Goal: Task Accomplishment & Management: Complete application form

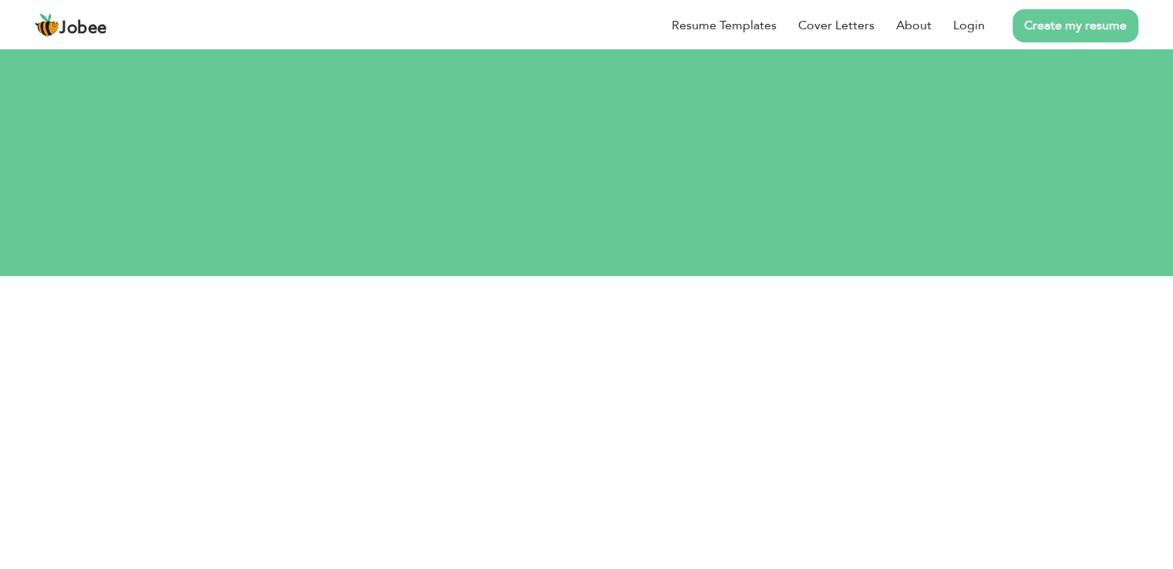
click at [1081, 33] on link "Create my resume" at bounding box center [1076, 25] width 126 height 33
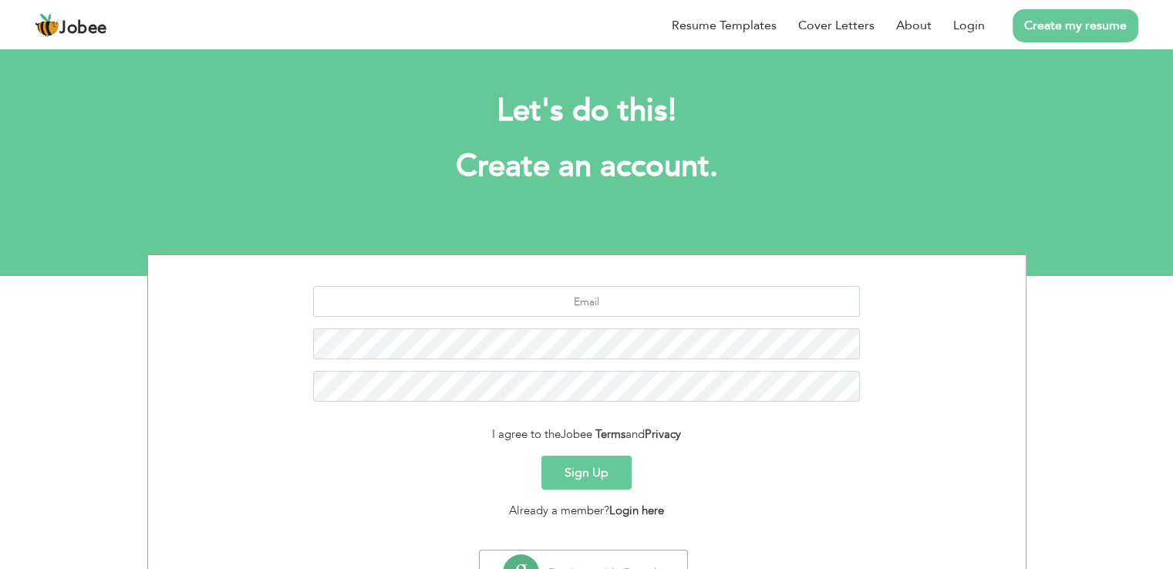
scroll to position [71, 0]
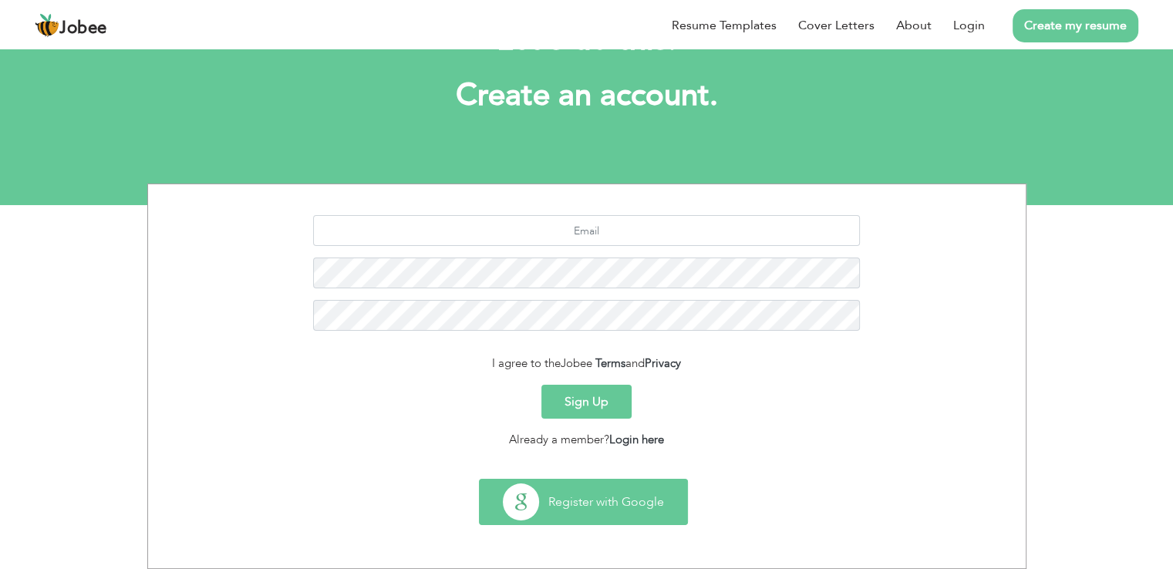
click at [594, 503] on button "Register with Google" at bounding box center [584, 502] width 208 height 45
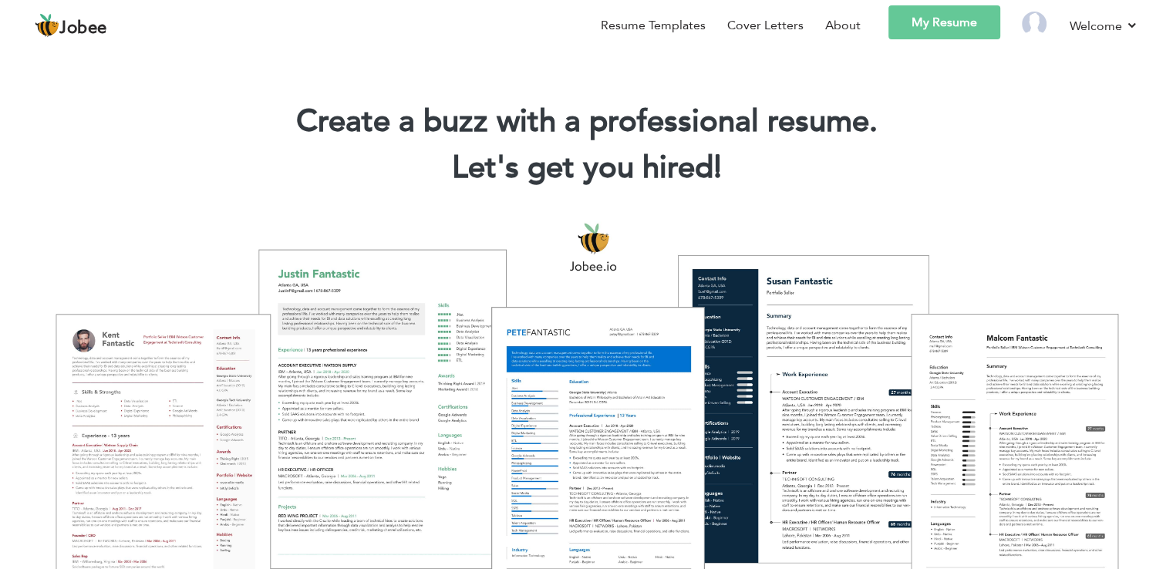
click at [943, 22] on link "My Resume" at bounding box center [945, 22] width 112 height 34
click at [932, 39] on link "My Resume" at bounding box center [945, 22] width 112 height 34
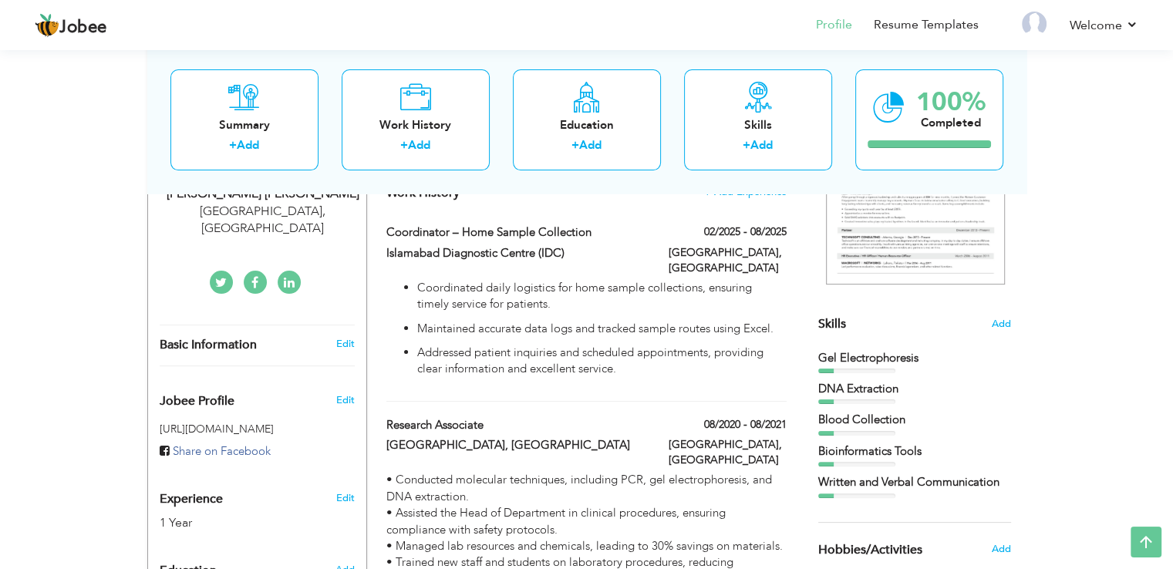
scroll to position [277, 0]
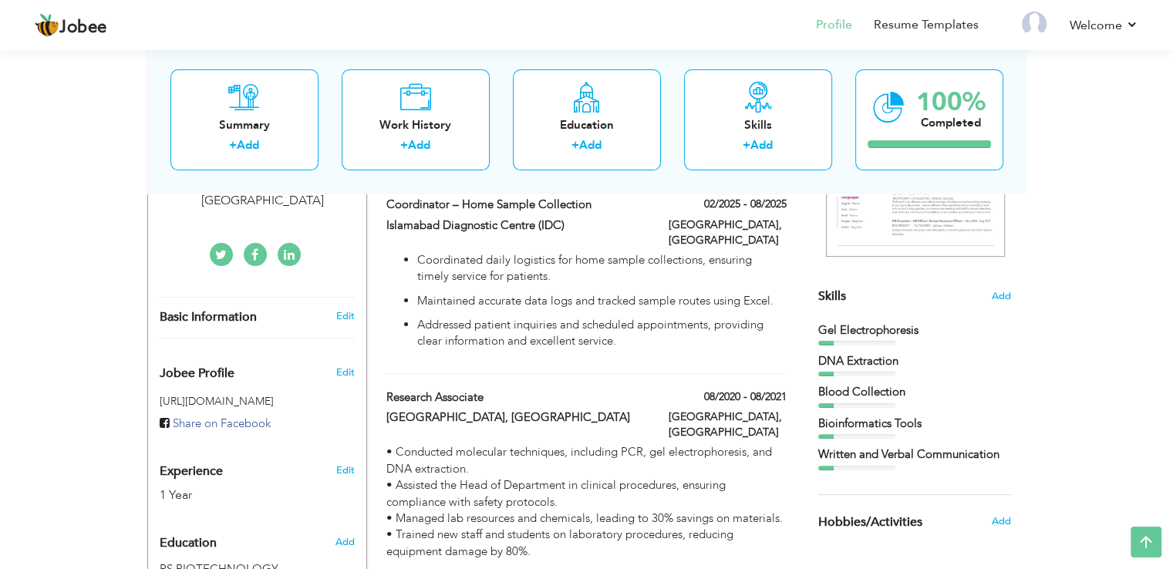
scroll to position [300, 0]
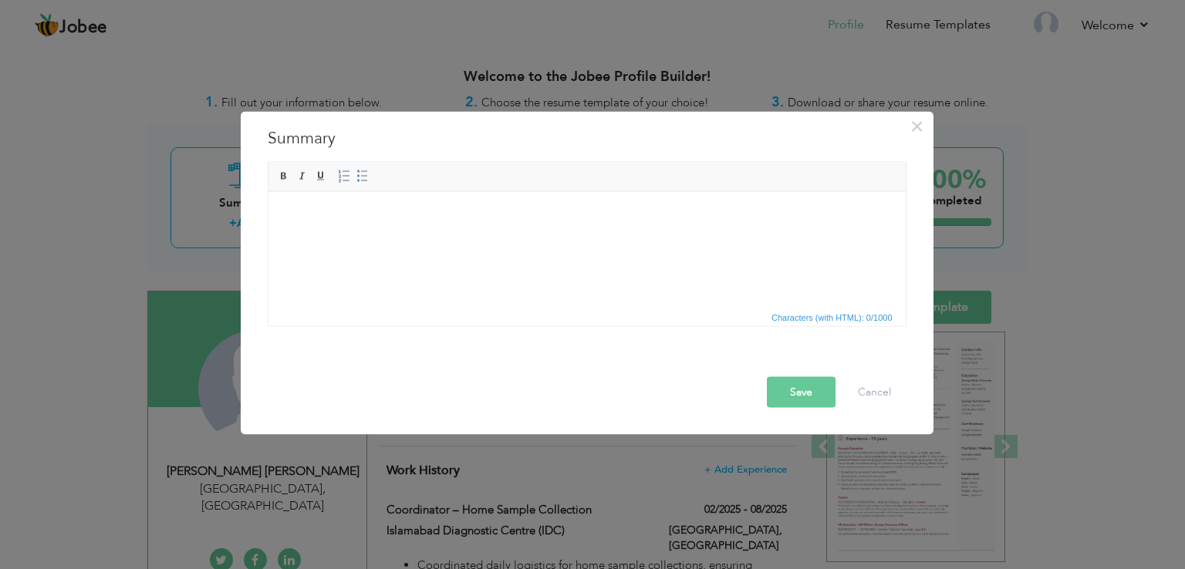
click at [617, 191] on html at bounding box center [586, 191] width 637 height 0
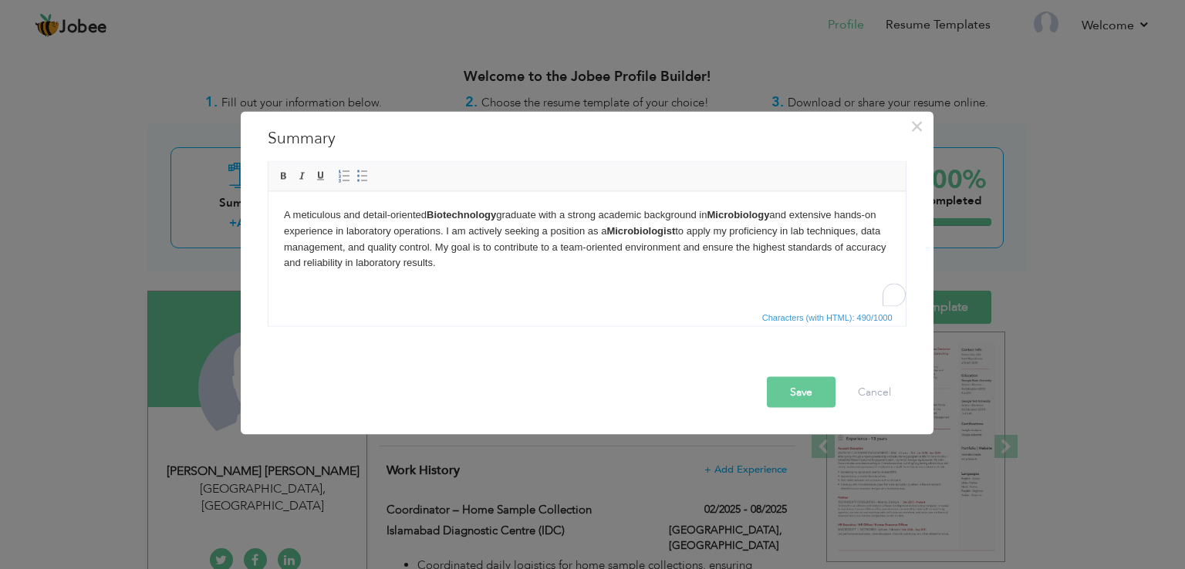
click at [285, 213] on body "A meticulous and detail-oriented Biotechnology graduate with a strong academic …" at bounding box center [586, 239] width 606 height 64
click at [286, 211] on body "A meticulous and detail-oriented Biotechnology graduate with a strong academic …" at bounding box center [586, 239] width 606 height 64
click at [305, 227] on body "A meticulous and detail-oriented Biotechnology graduate with a strong academic …" at bounding box center [586, 239] width 606 height 64
click at [319, 226] on body "A meticulous and detail-oriented Biotechnology graduate with a strong academic …" at bounding box center [586, 239] width 606 height 64
click at [451, 231] on body "A meticulous and detail-oriented Biotechnology graduate with a strong academic …" at bounding box center [586, 239] width 606 height 64
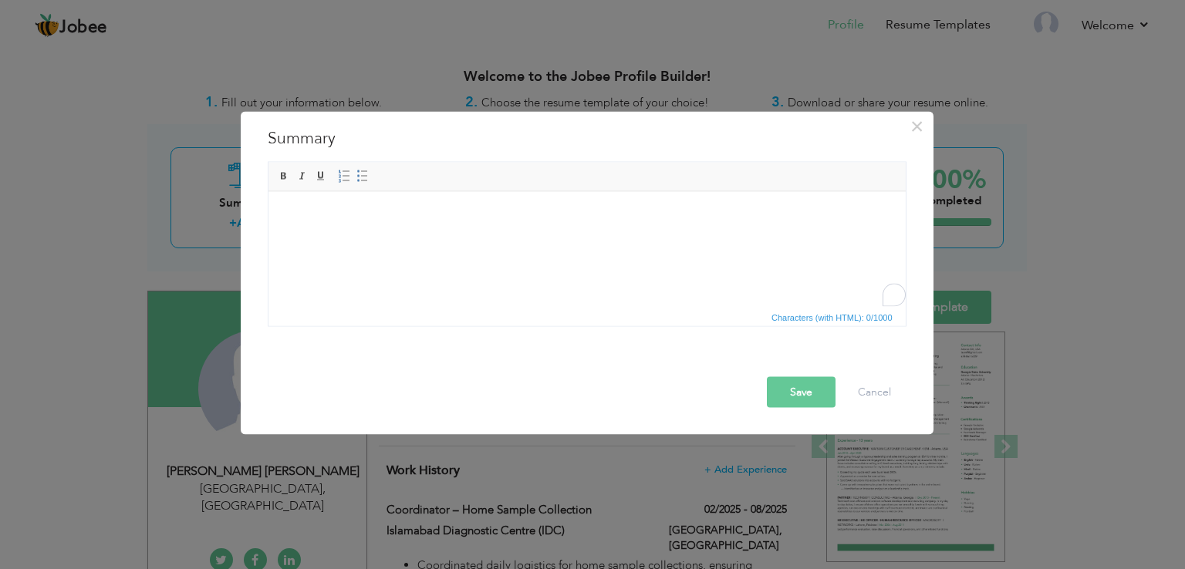
click at [434, 219] on body "To enrich screen reader interactions, please activate Accessibility in Grammarl…" at bounding box center [586, 215] width 606 height 16
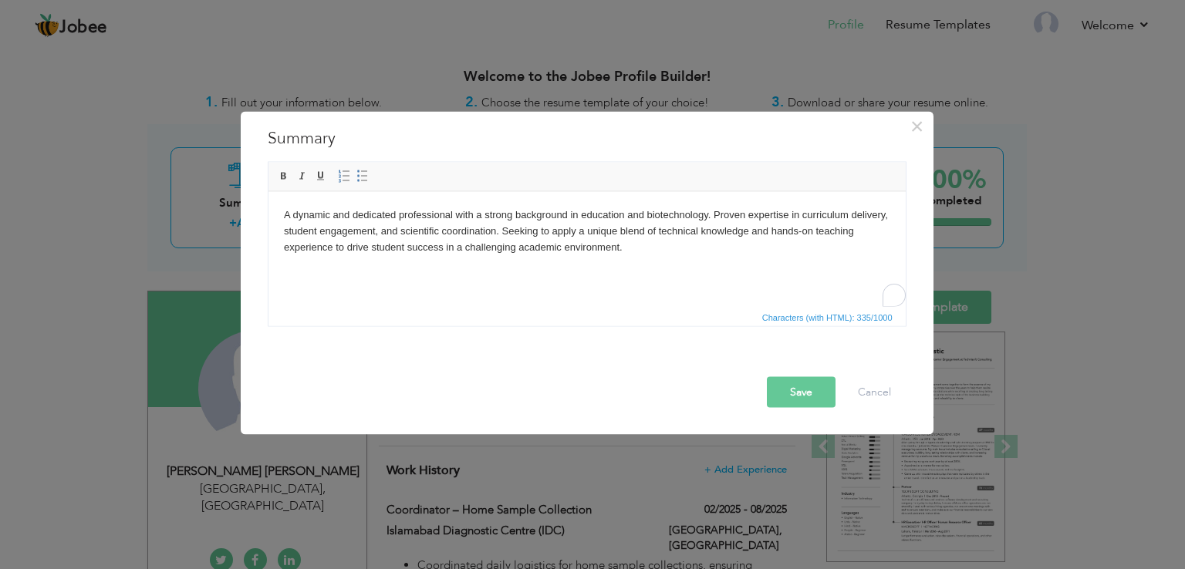
click at [811, 383] on button "Save" at bounding box center [801, 392] width 69 height 31
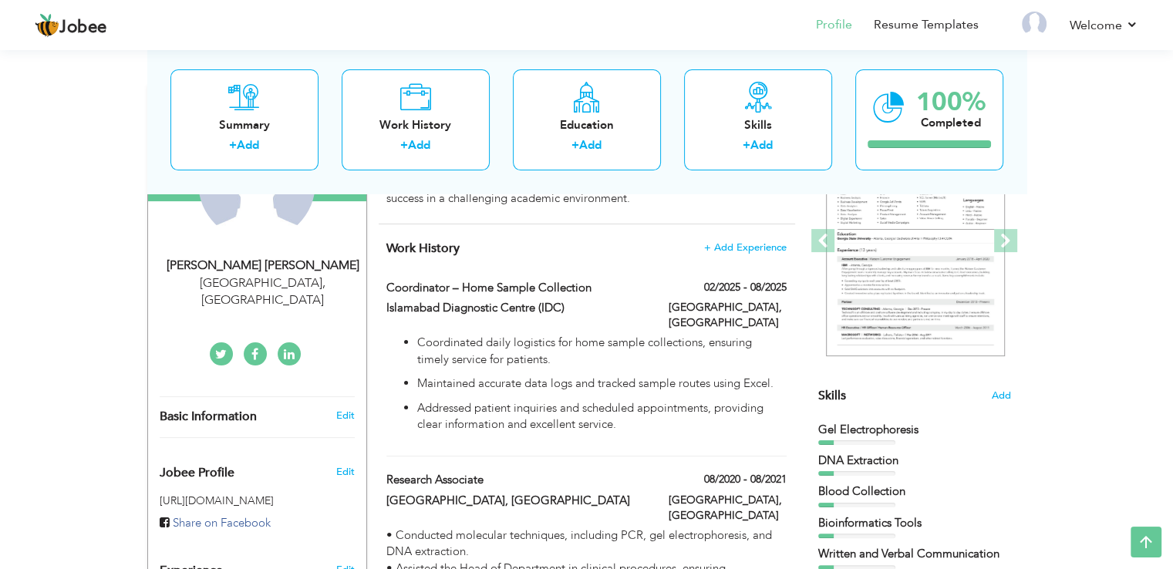
scroll to position [207, 0]
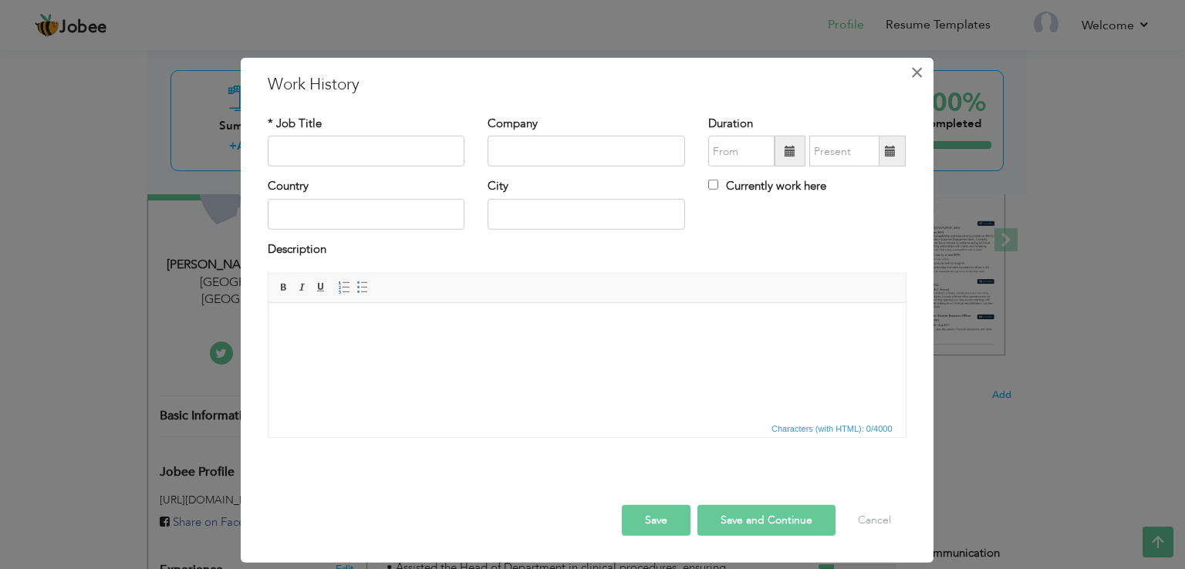
click at [926, 69] on button "×" at bounding box center [917, 72] width 25 height 25
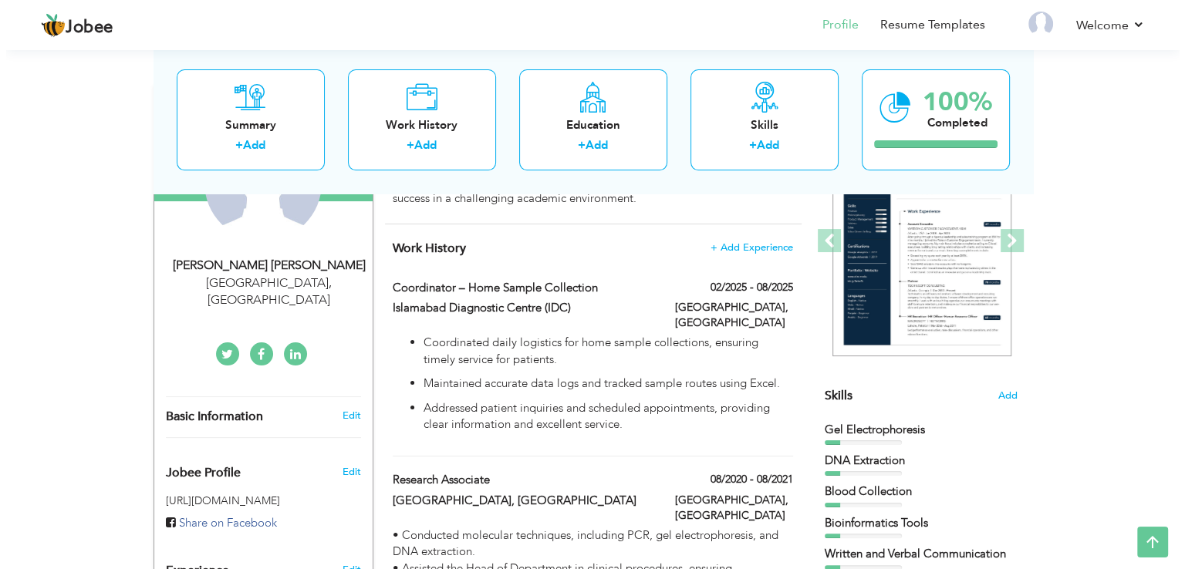
scroll to position [205, 0]
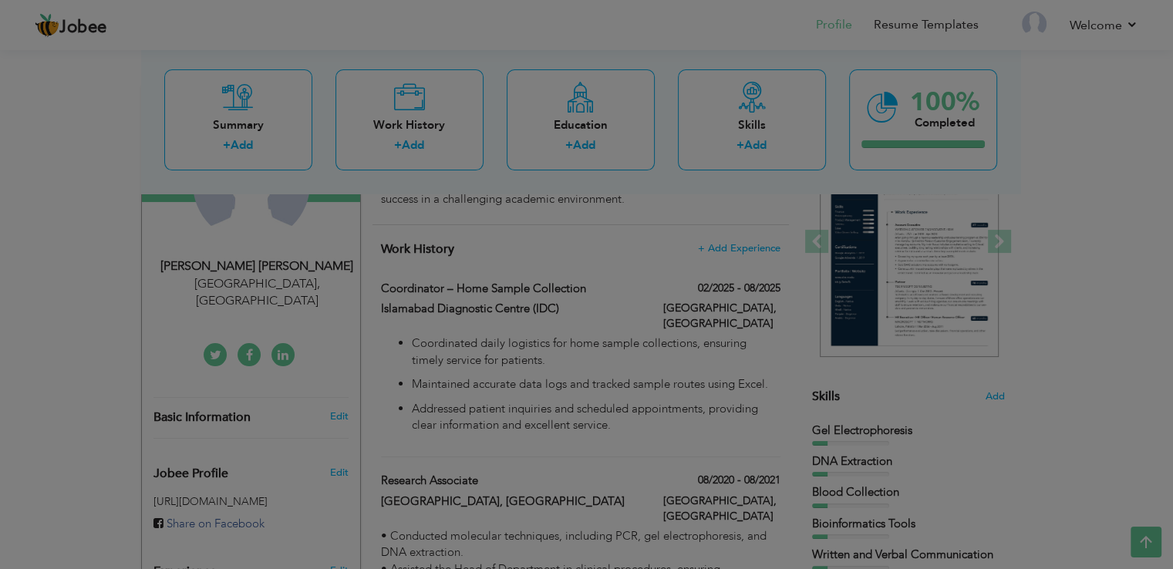
type input "Coordinator – Home Sample Collection"
type input "Islamabad Diagnostic Centre (IDC)"
type input "02/2025"
type input "08/2025"
type input "[GEOGRAPHIC_DATA]"
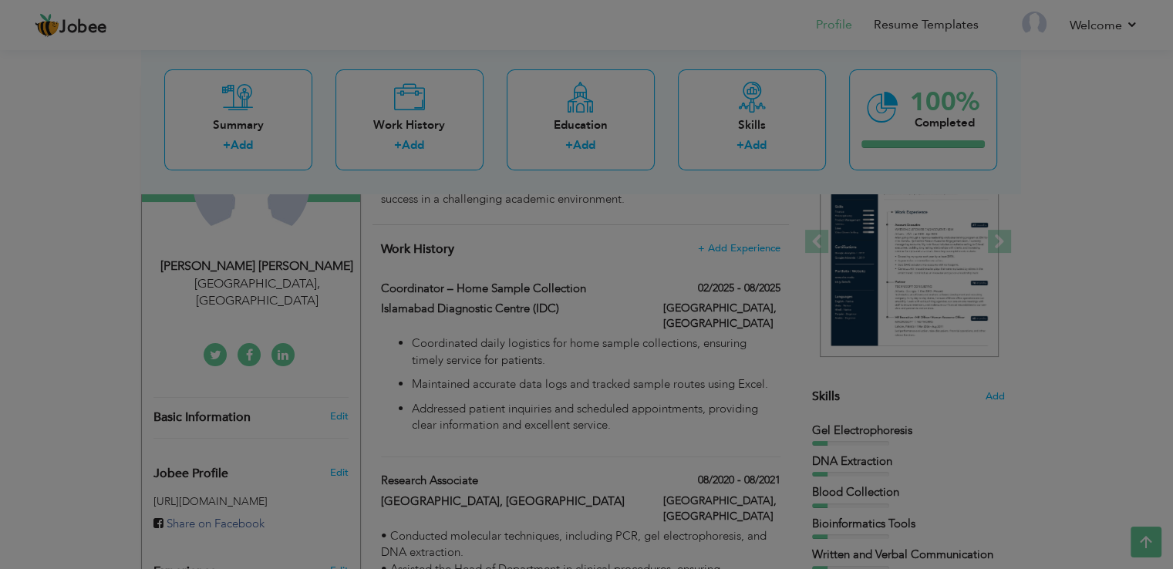
type input "[GEOGRAPHIC_DATA]"
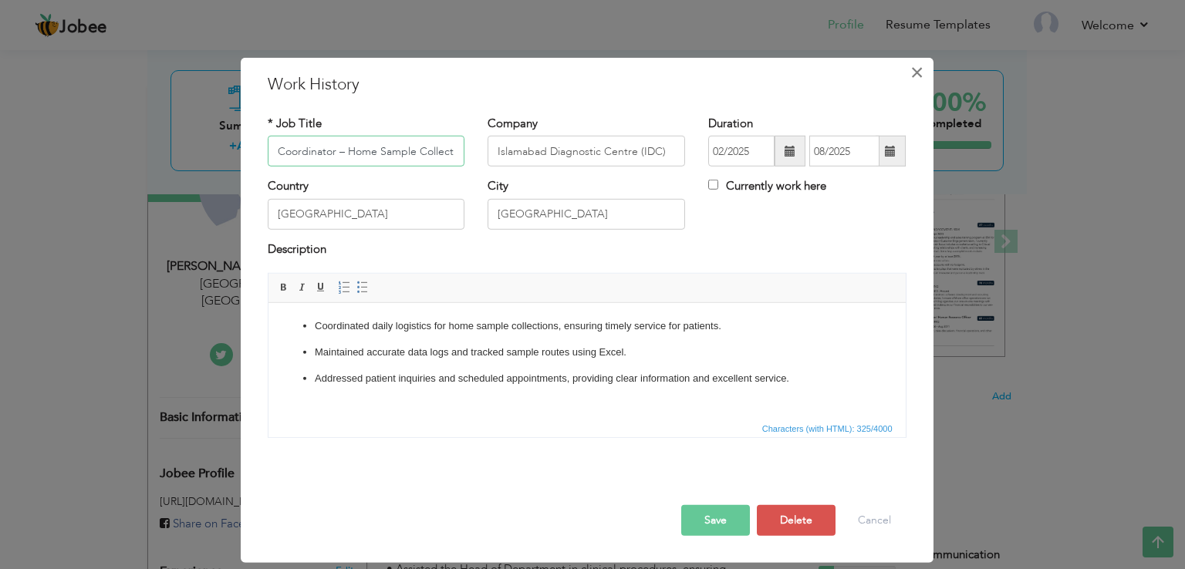
scroll to position [0, 10]
click at [801, 521] on button "Delete" at bounding box center [796, 520] width 79 height 31
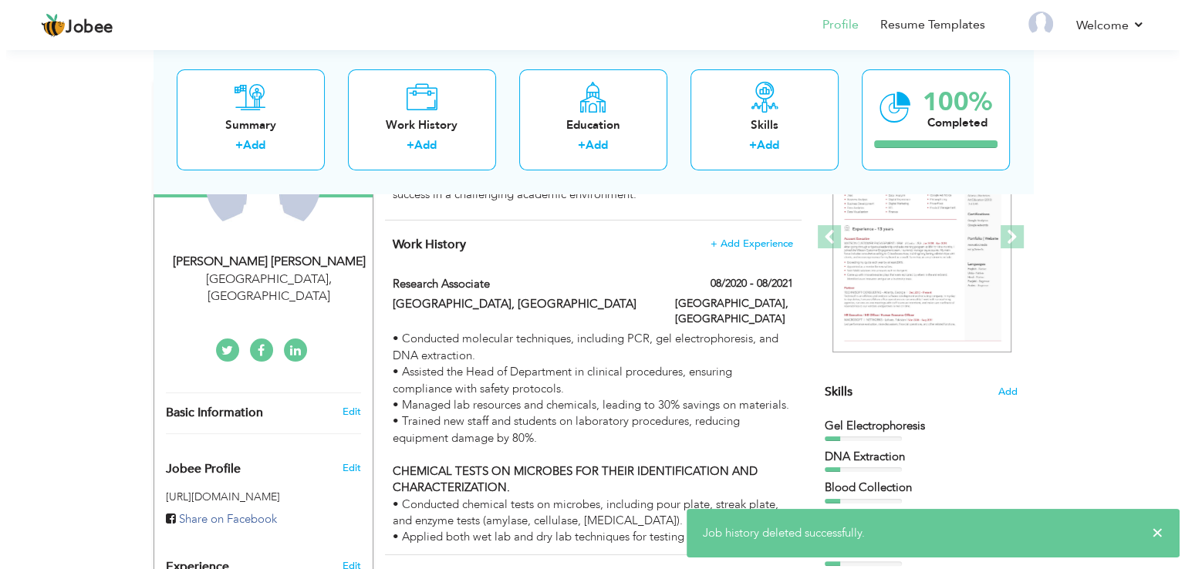
scroll to position [197, 0]
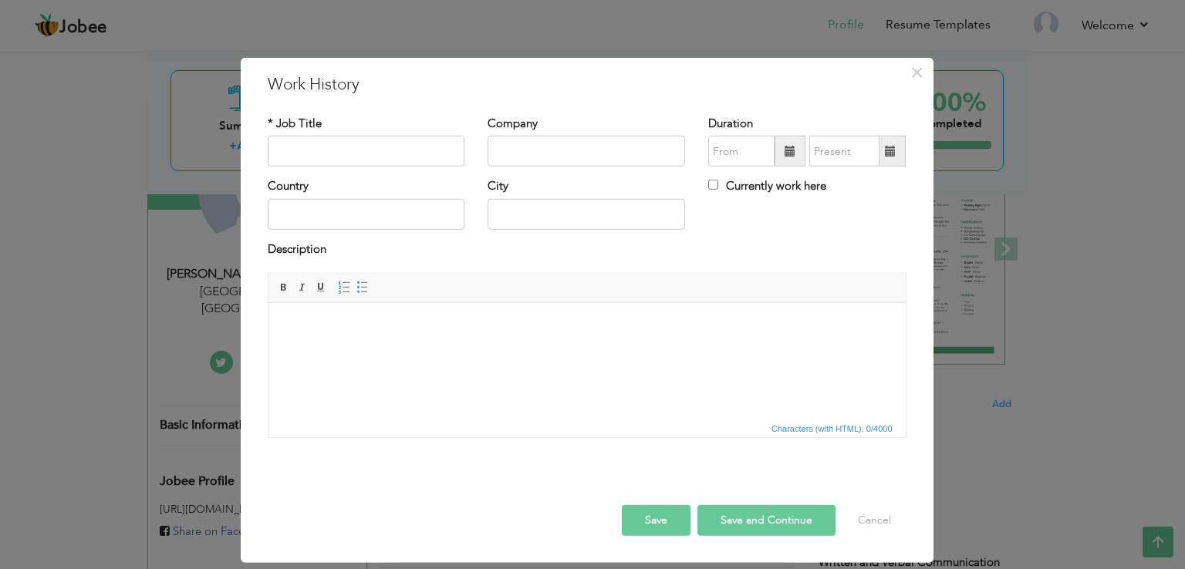
scroll to position [197, 0]
paste input "Biology Lecturer & Coordinator"
type input "Biology Lecturer & Coordinator"
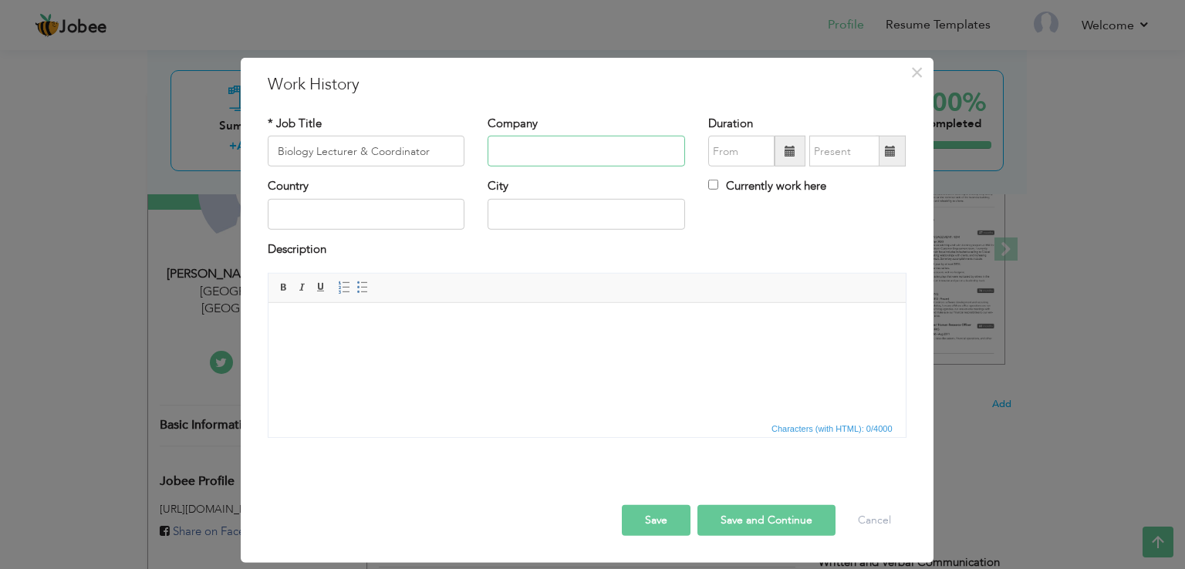
click at [572, 149] on input "text" at bounding box center [586, 151] width 197 height 31
click at [397, 207] on input "text" at bounding box center [366, 214] width 197 height 31
click at [574, 147] on input "text" at bounding box center [586, 151] width 197 height 31
paste input "[GEOGRAPHIC_DATA]"
type input "[GEOGRAPHIC_DATA]"
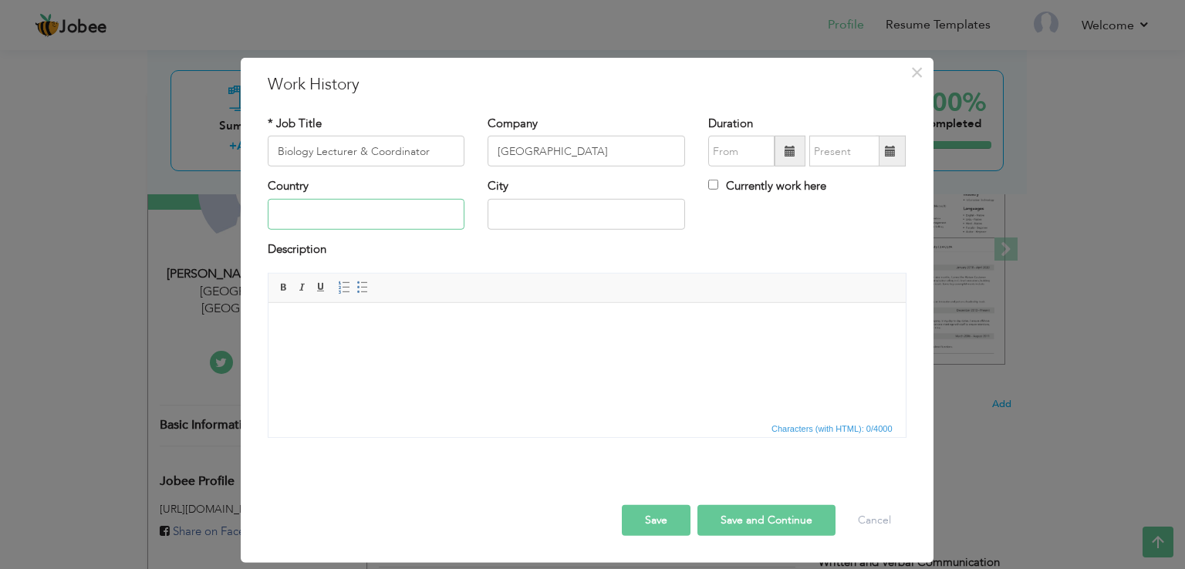
click at [388, 214] on input "text" at bounding box center [366, 214] width 197 height 31
type input "[GEOGRAPHIC_DATA]"
click at [747, 151] on input "text" at bounding box center [741, 151] width 66 height 31
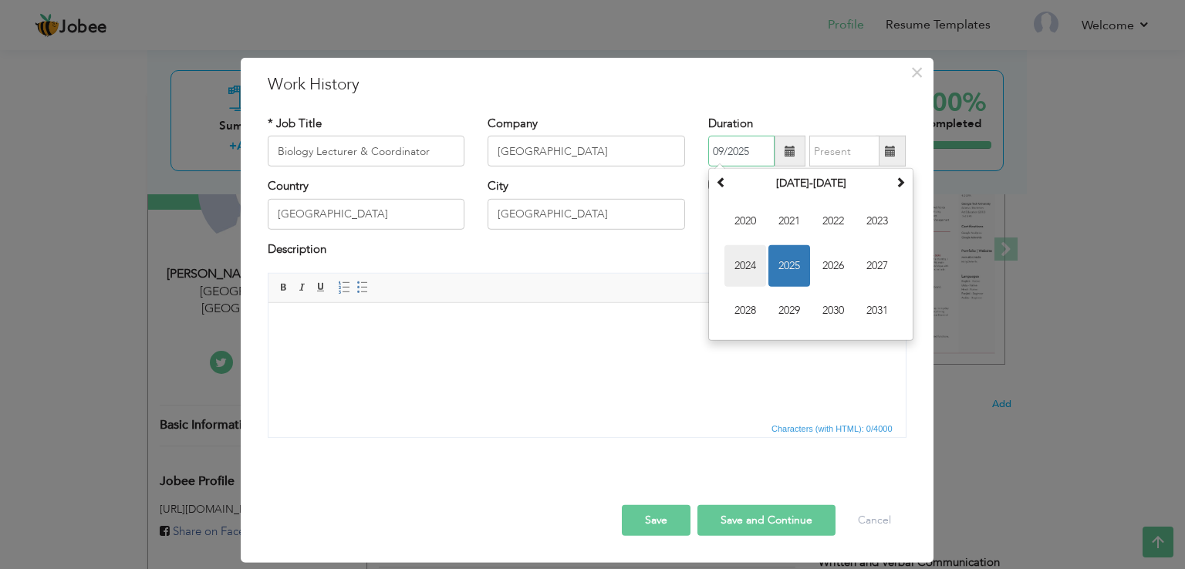
click at [744, 264] on span "2024" at bounding box center [745, 266] width 42 height 42
click at [834, 302] on span "Nov" at bounding box center [833, 311] width 42 height 42
type input "11/2024"
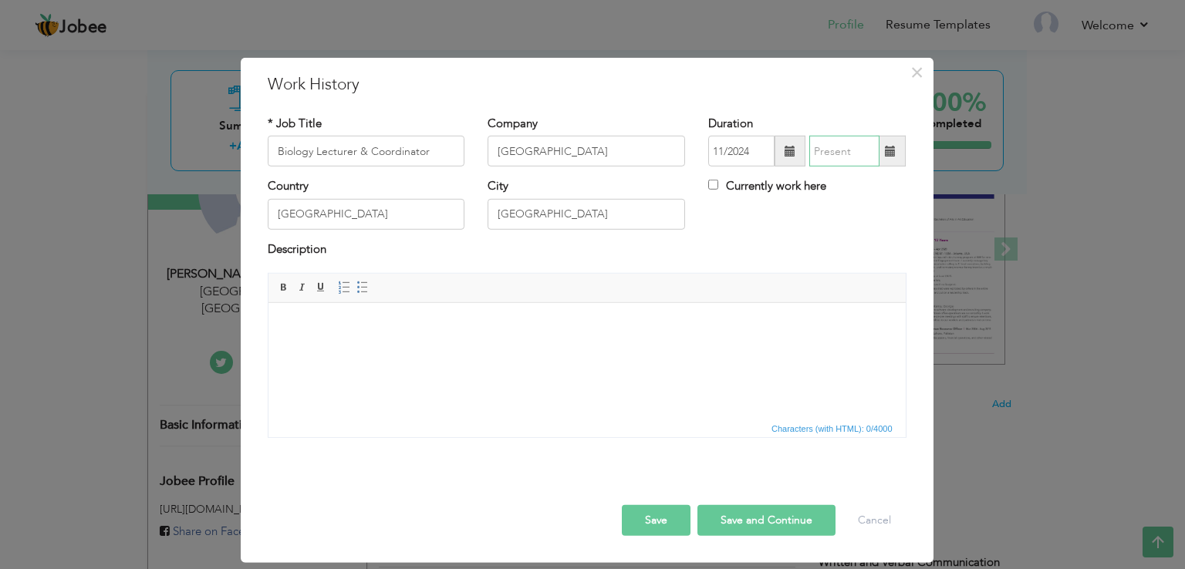
click at [843, 149] on input "text" at bounding box center [844, 151] width 70 height 31
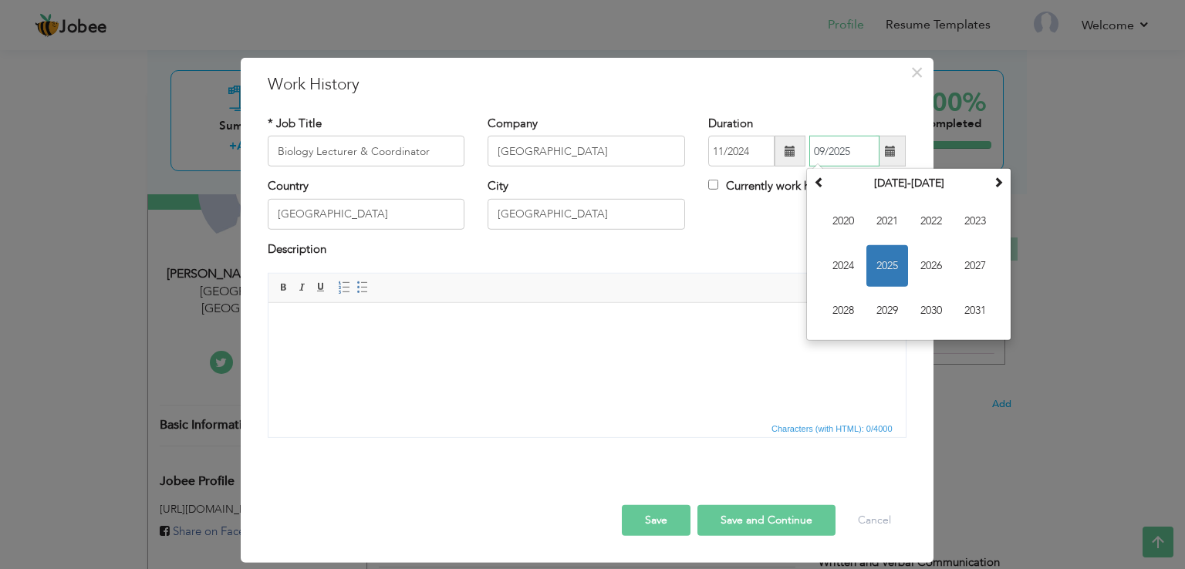
click at [886, 265] on span "2025" at bounding box center [887, 266] width 42 height 42
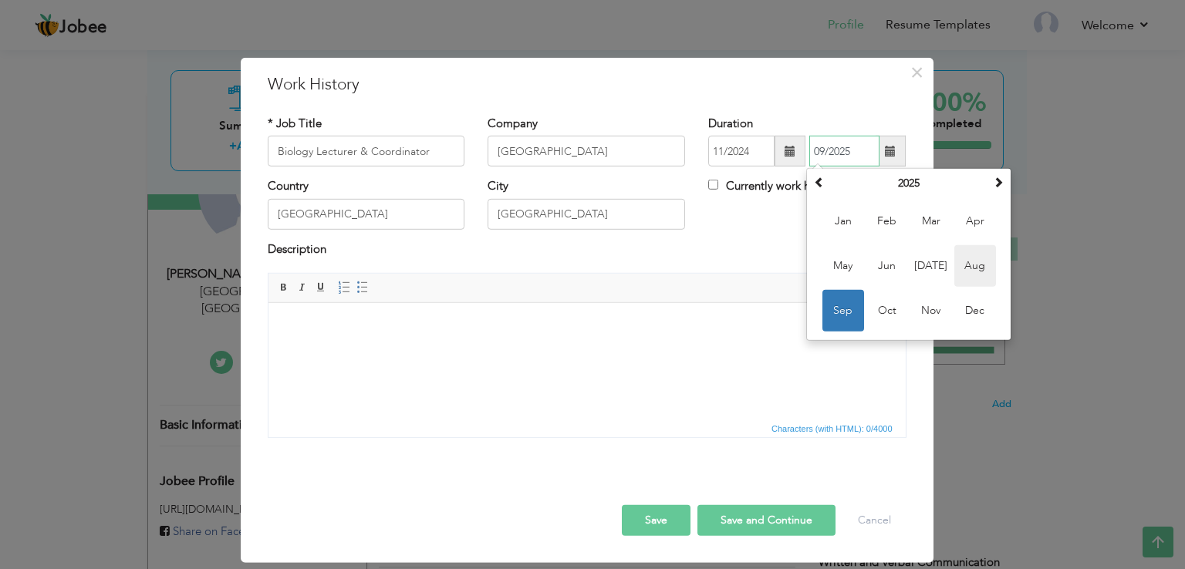
click at [974, 268] on span "Aug" at bounding box center [975, 266] width 42 height 42
type input "08/2025"
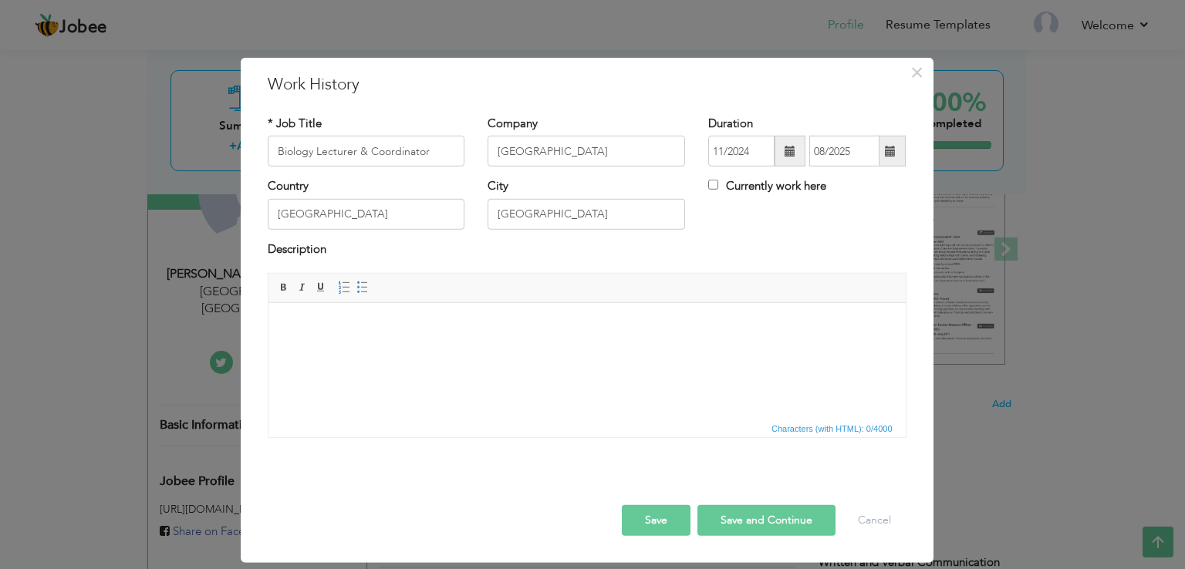
click at [844, 221] on div "Country Pakistan City Lahore Currently work here" at bounding box center [587, 209] width 662 height 62
click at [0, 0] on span "button" at bounding box center [0, 0] width 0 height 0
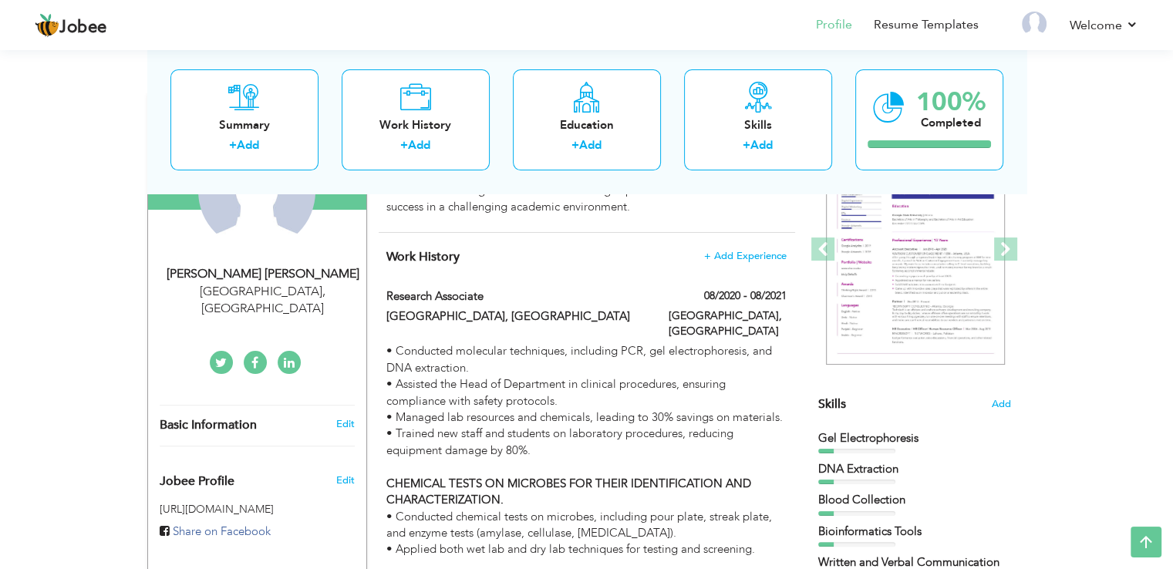
scroll to position [197, 0]
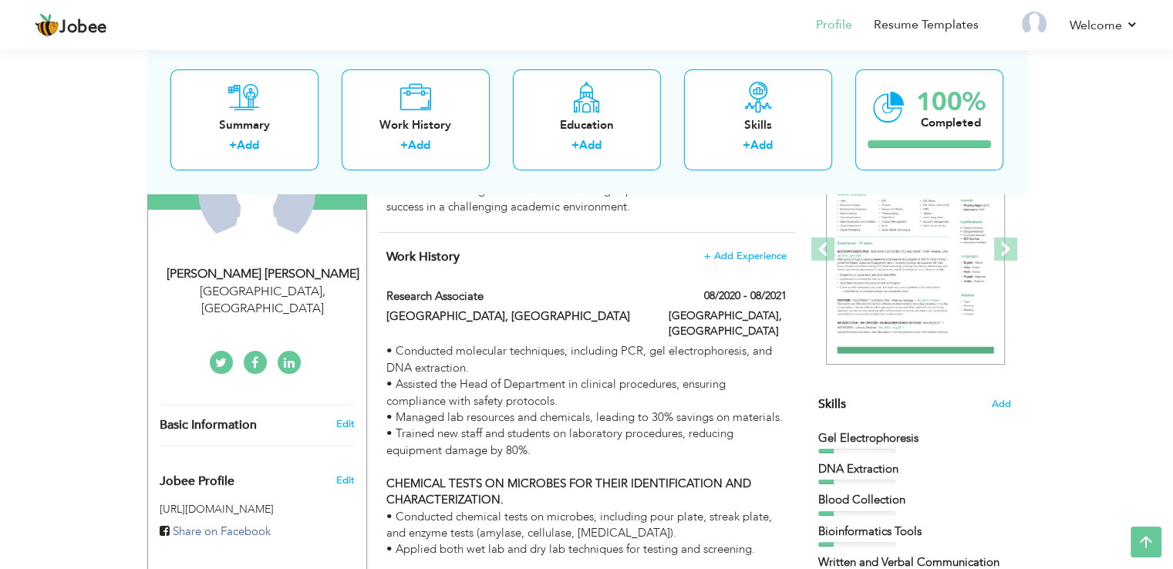
scroll to position [197, 0]
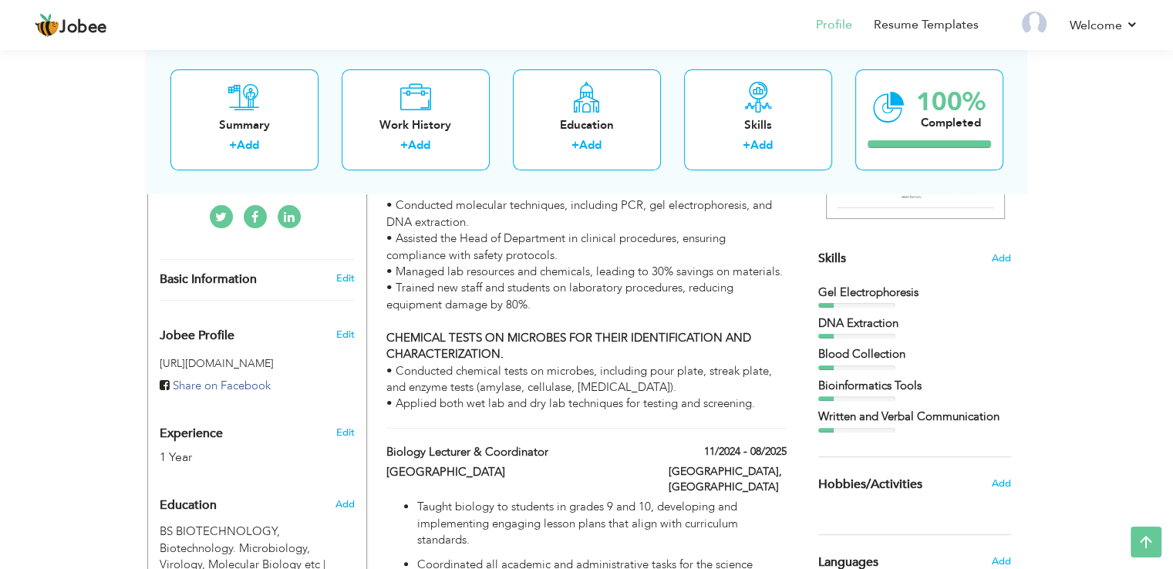
scroll to position [320, 0]
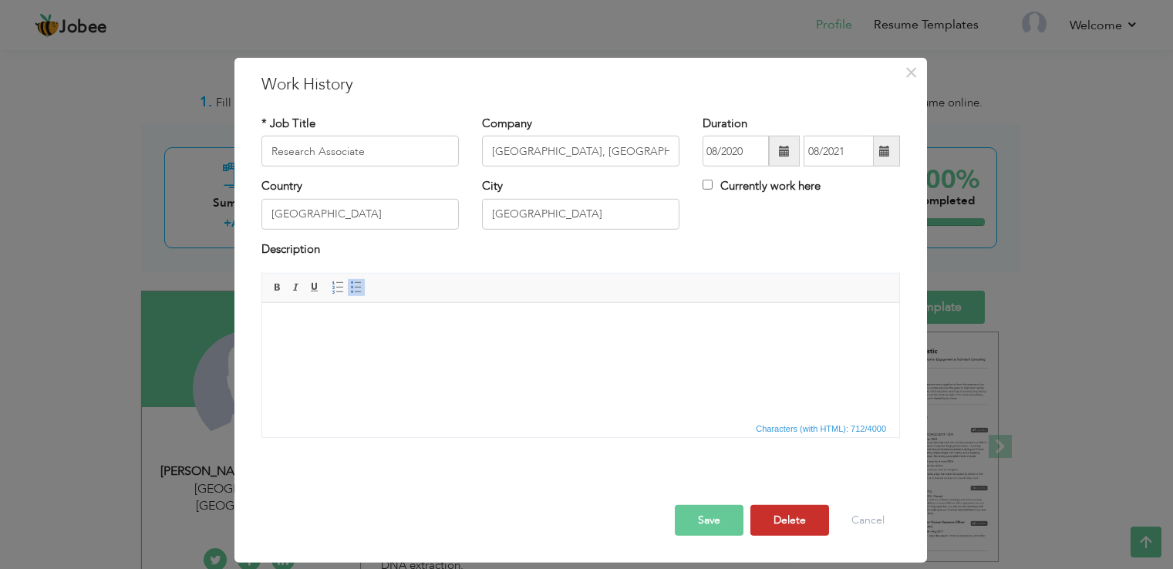
click at [793, 521] on button "Delete" at bounding box center [790, 520] width 79 height 31
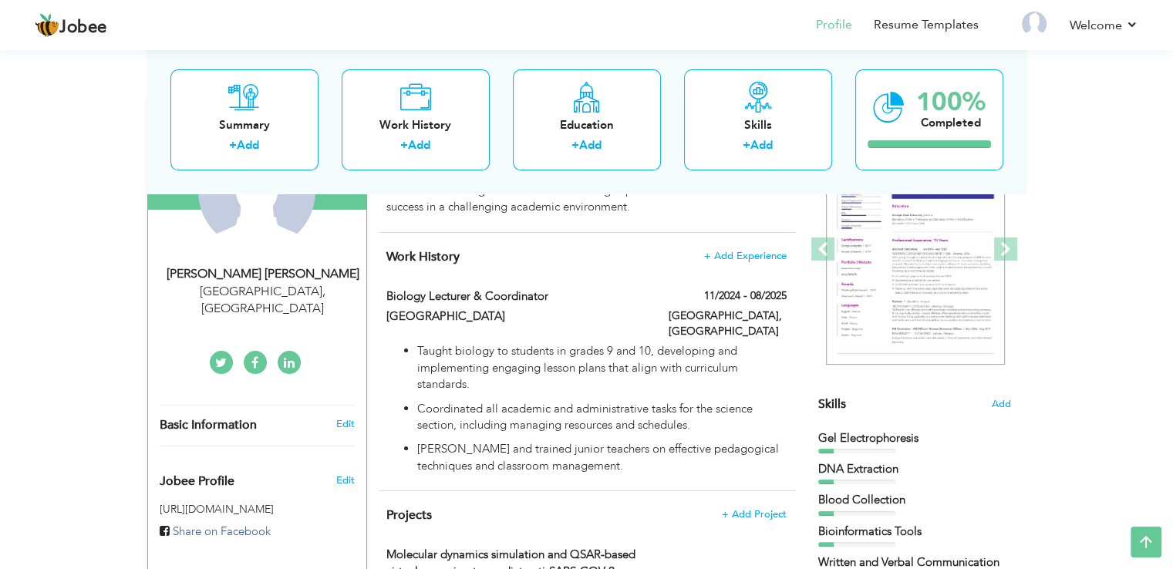
scroll to position [194, 0]
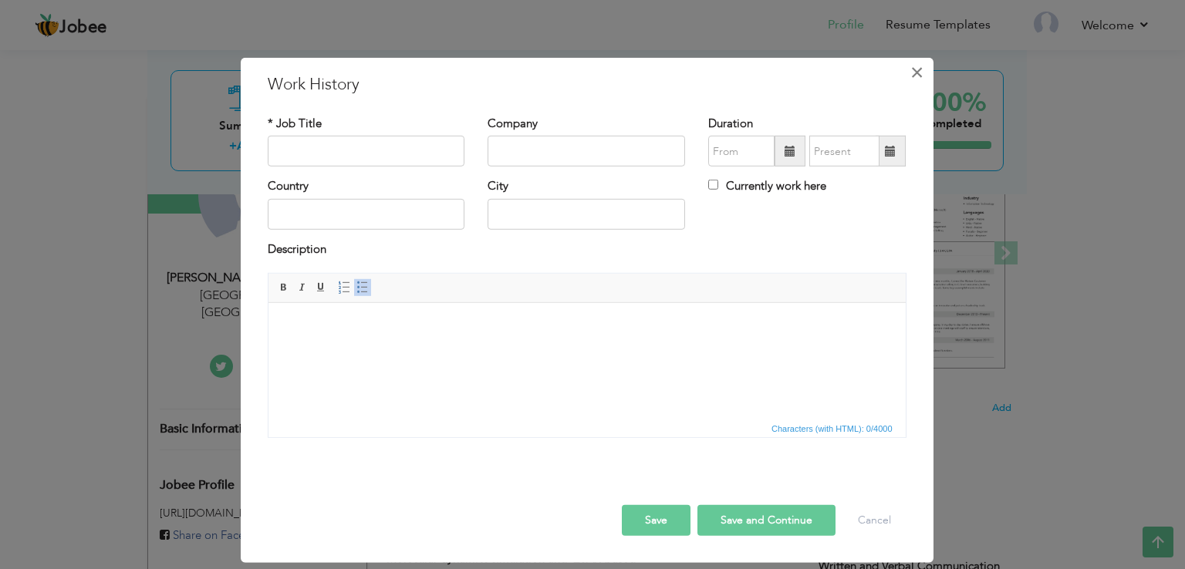
click at [920, 67] on span "×" at bounding box center [916, 73] width 13 height 28
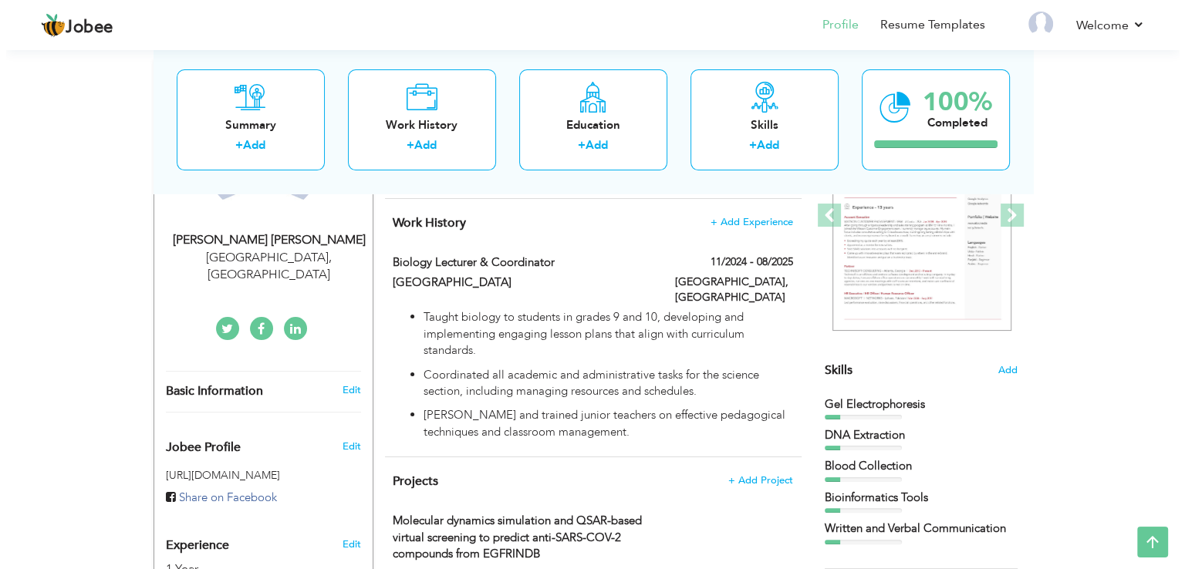
scroll to position [188, 0]
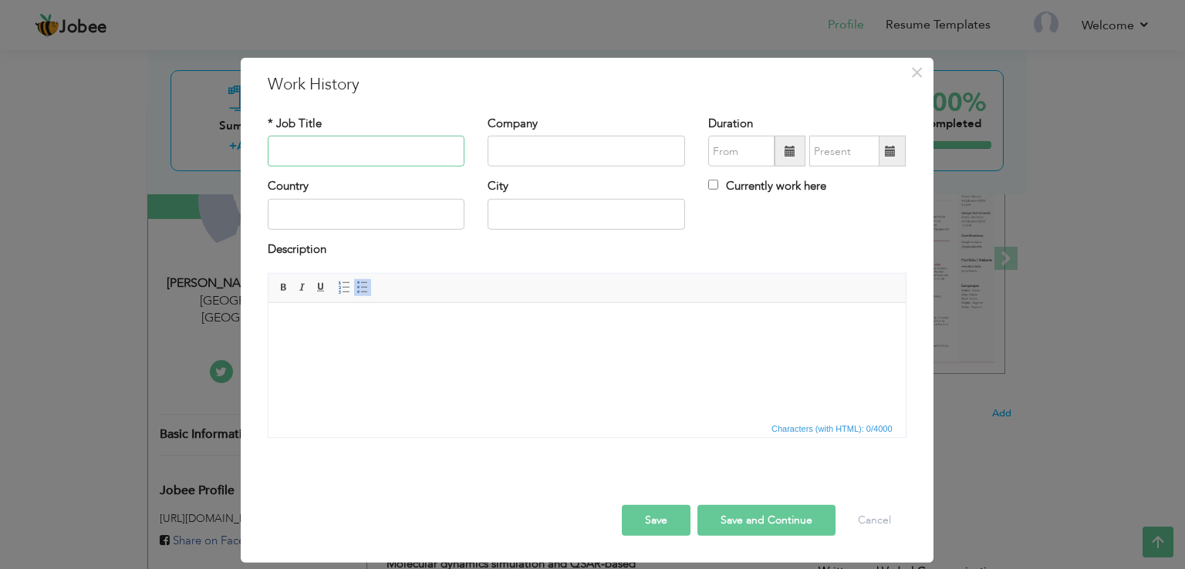
click at [380, 145] on input "text" at bounding box center [366, 151] width 197 height 31
paste input "Biology Lecturer & Coordinator"
type input "Biology Lecturer & Coordinator"
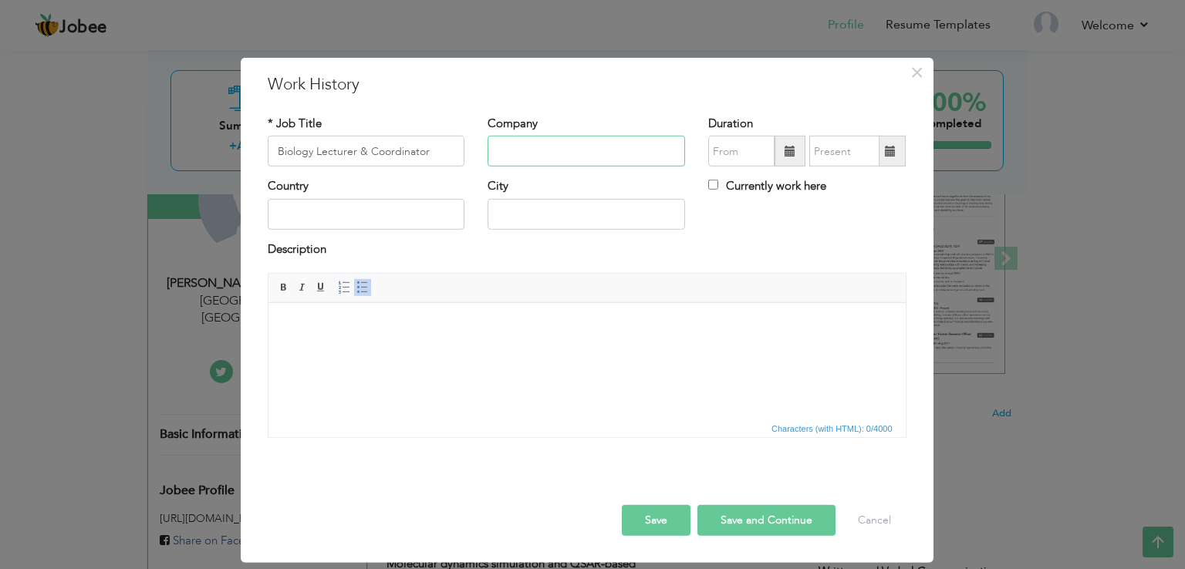
click at [576, 154] on input "text" at bounding box center [586, 151] width 197 height 31
paste input "American Lycetuff School"
type input "American Lycetuff School"
click at [392, 216] on input "text" at bounding box center [366, 214] width 197 height 31
type input "[GEOGRAPHIC_DATA]"
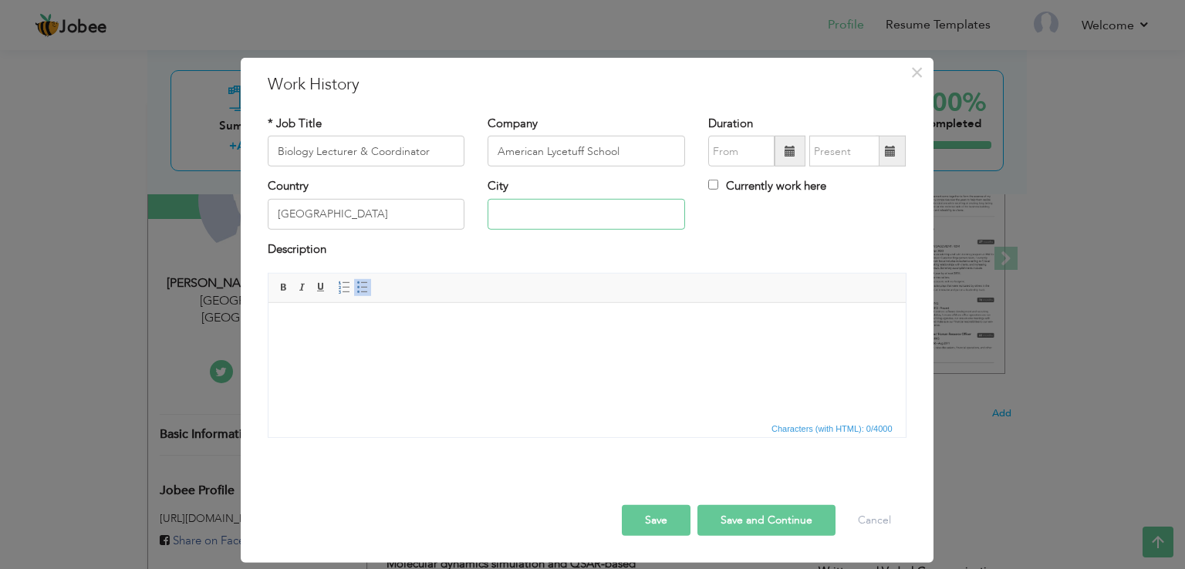
type input "[GEOGRAPHIC_DATA]"
click at [748, 147] on input "text" at bounding box center [741, 151] width 66 height 31
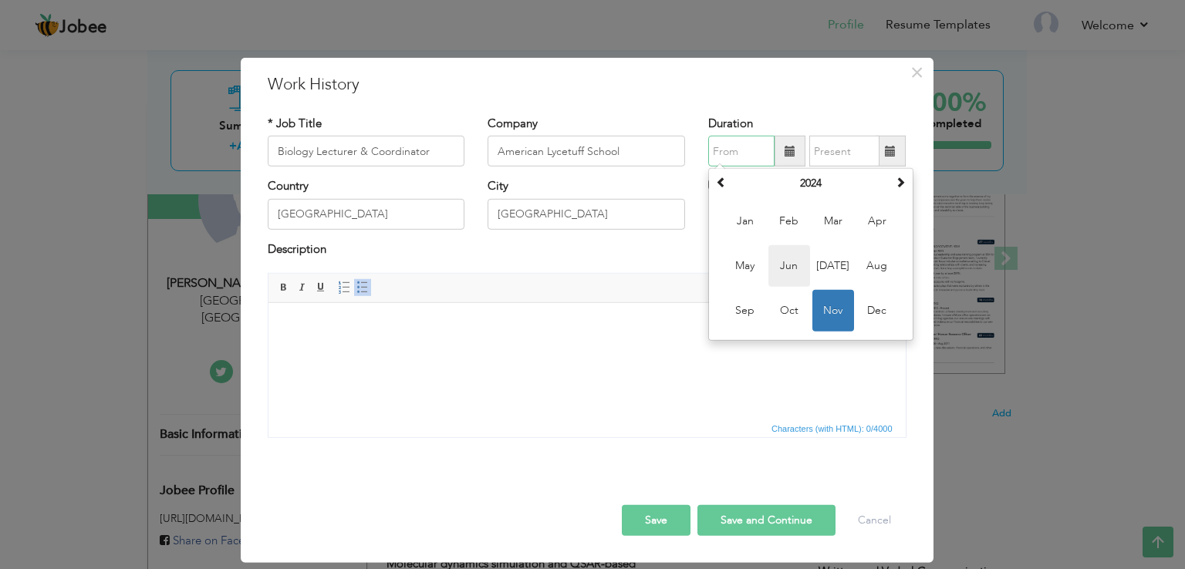
click at [797, 266] on span "Jun" at bounding box center [789, 266] width 42 height 42
type input "06/2024"
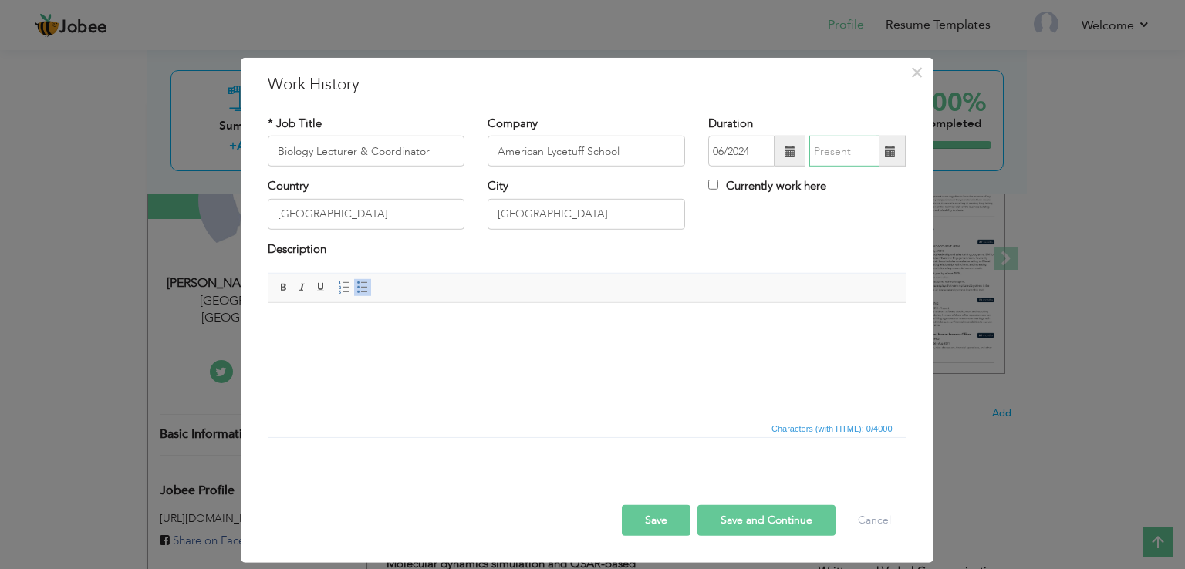
click at [852, 148] on input "text" at bounding box center [844, 151] width 70 height 31
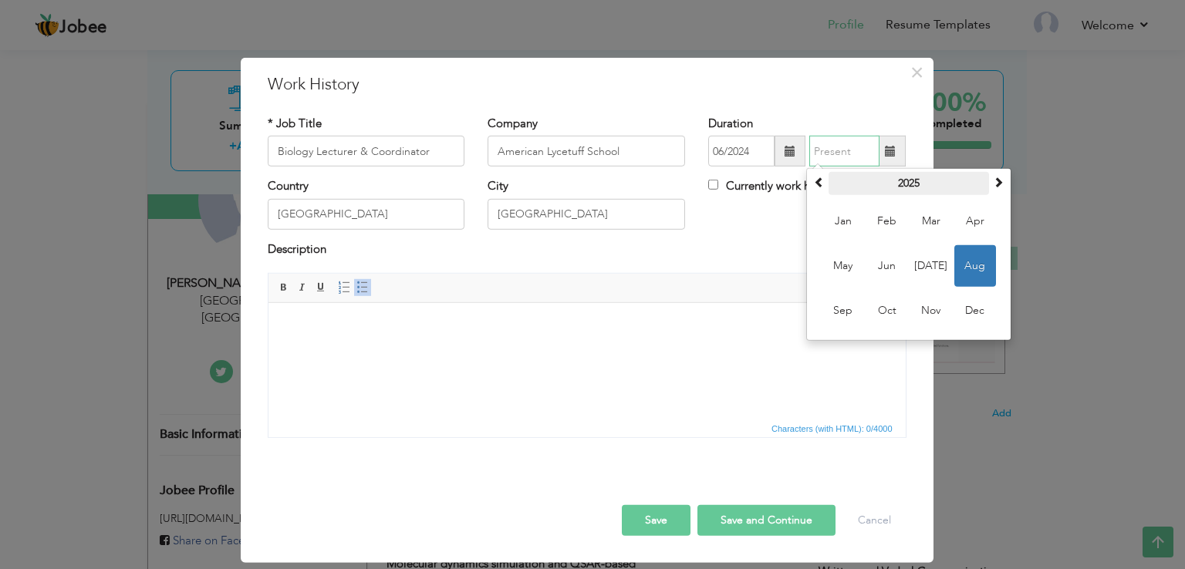
click at [907, 181] on th "2025" at bounding box center [908, 183] width 160 height 23
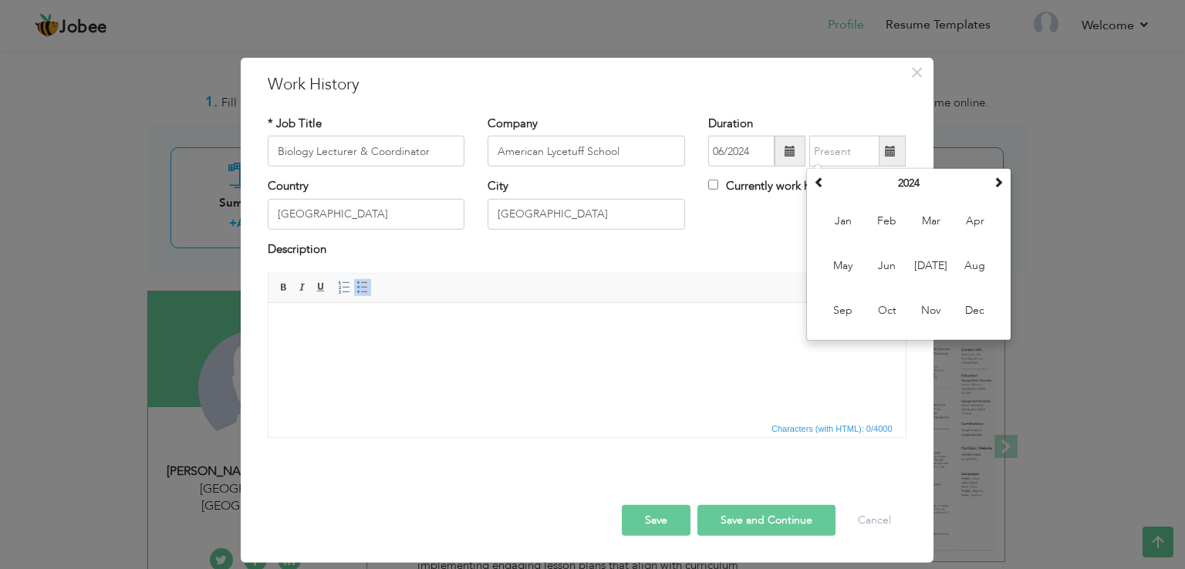
click at [928, 312] on span "Nov" at bounding box center [931, 311] width 42 height 42
type input "11/2024"
click at [931, 311] on div "× Work History * Job Title Biology Lecturer & Coordinator Company American Lyce…" at bounding box center [587, 310] width 693 height 505
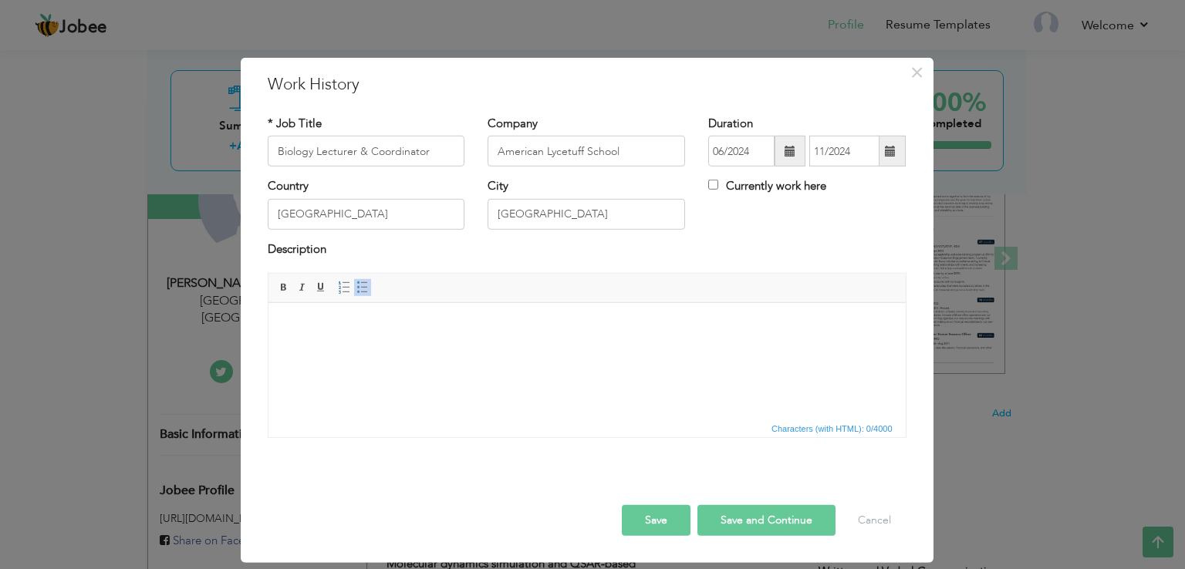
scroll to position [188, 0]
click at [0, 0] on span "button" at bounding box center [0, 0] width 0 height 0
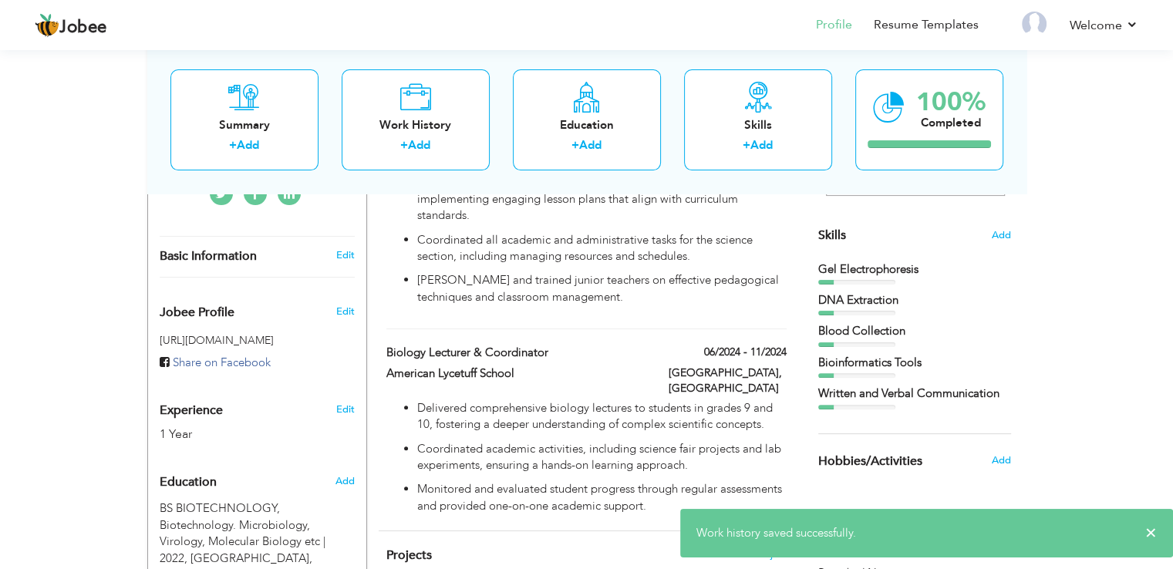
scroll to position [299, 0]
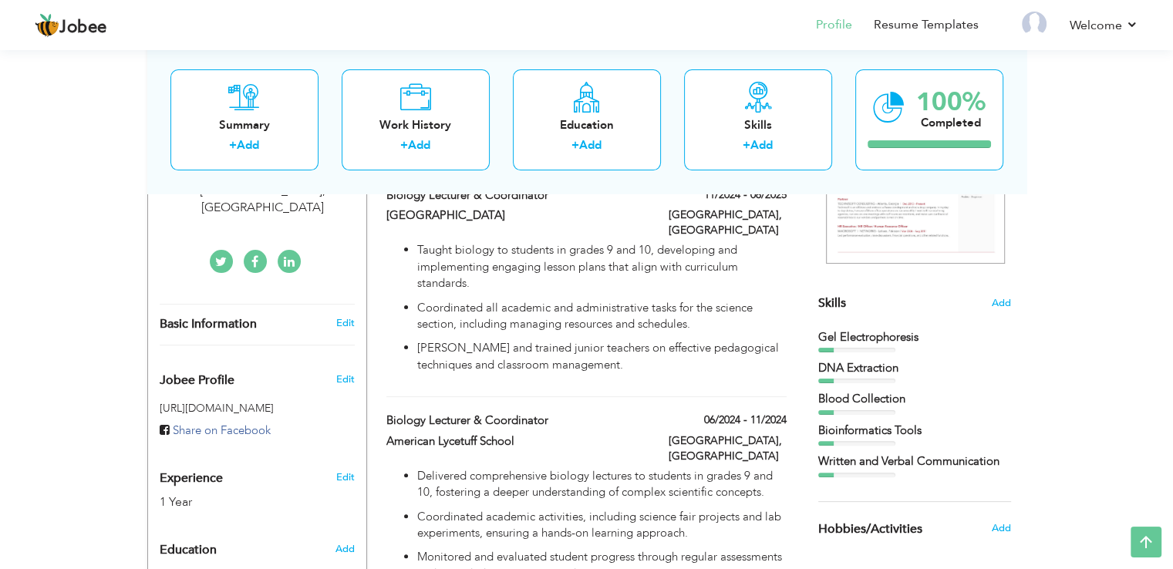
scroll to position [299, 0]
